Goal: Task Accomplishment & Management: Complete application form

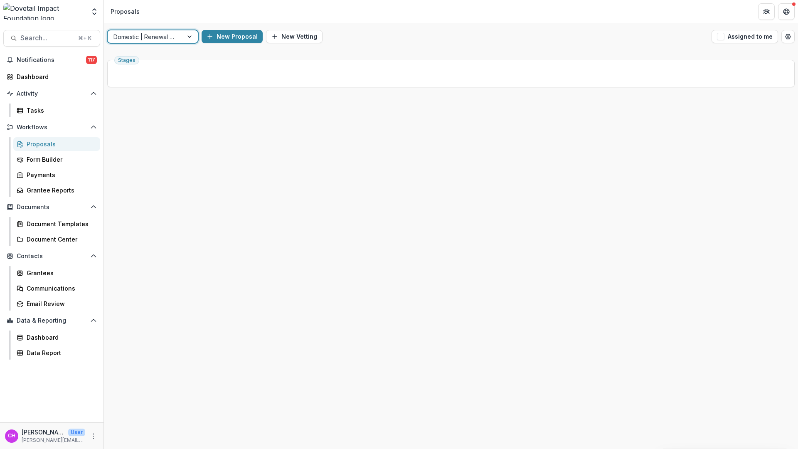
click at [161, 42] on div "Domestic | Renewal Pipeline" at bounding box center [145, 37] width 75 height 12
click at [314, 34] on button "New Vetting" at bounding box center [300, 36] width 57 height 13
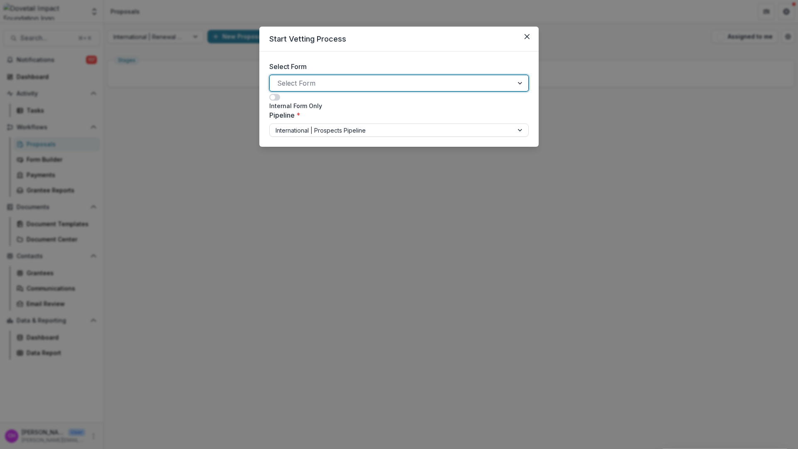
click at [324, 84] on div at bounding box center [391, 83] width 228 height 12
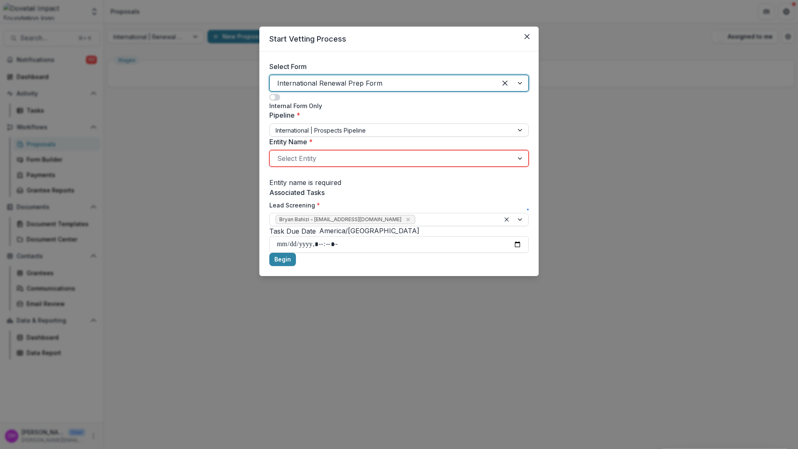
click at [340, 125] on div at bounding box center [391, 130] width 232 height 10
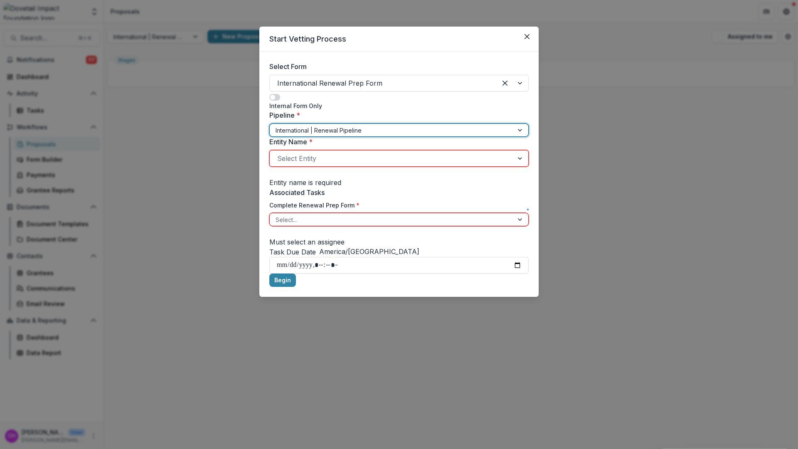
click at [346, 163] on div at bounding box center [391, 158] width 228 height 12
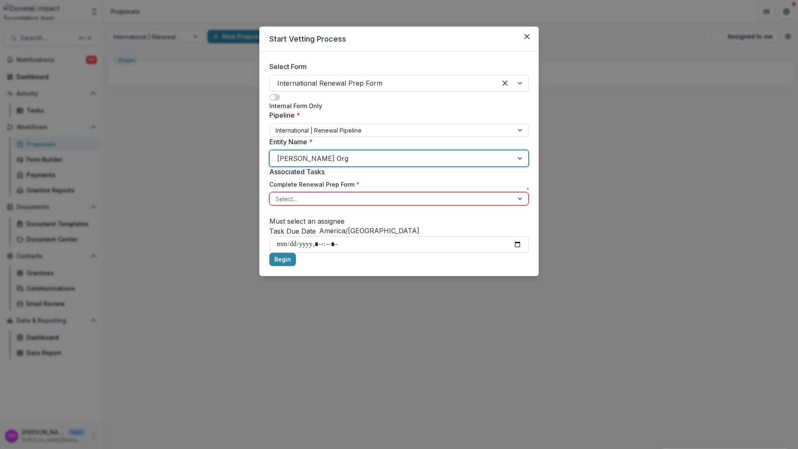
click at [342, 204] on div at bounding box center [391, 199] width 232 height 10
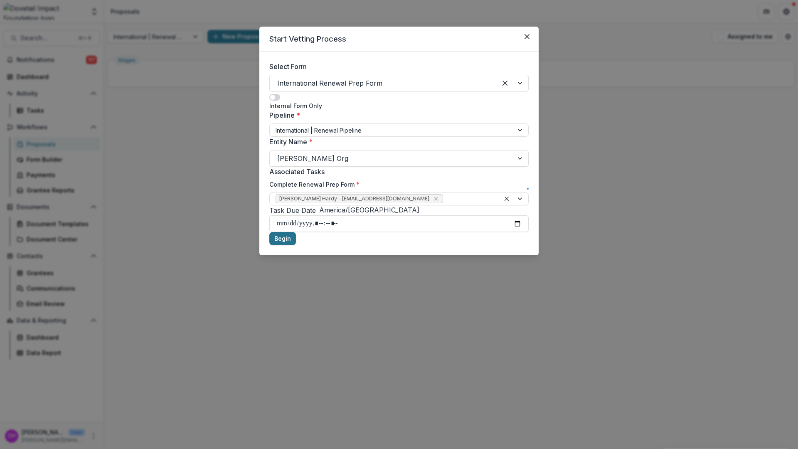
click at [296, 245] on button "Begin" at bounding box center [282, 238] width 27 height 13
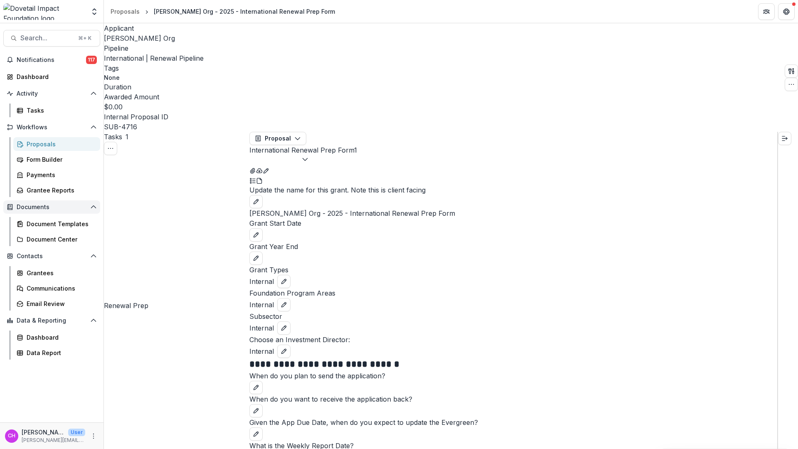
scroll to position [15, 0]
click at [269, 167] on icon "Edit as form" at bounding box center [266, 170] width 7 height 7
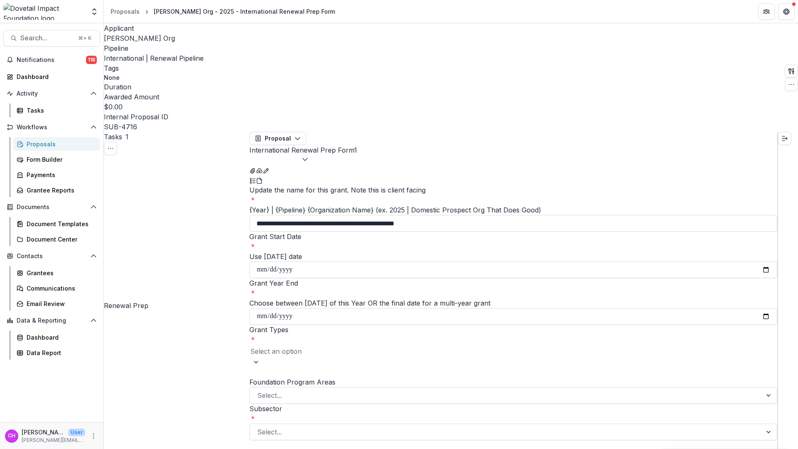
scroll to position [0, 0]
